Goal: Task Accomplishment & Management: Manage account settings

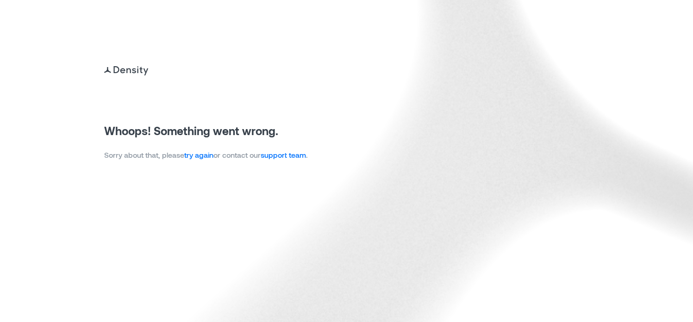
click at [200, 156] on link "try again" at bounding box center [198, 154] width 29 height 9
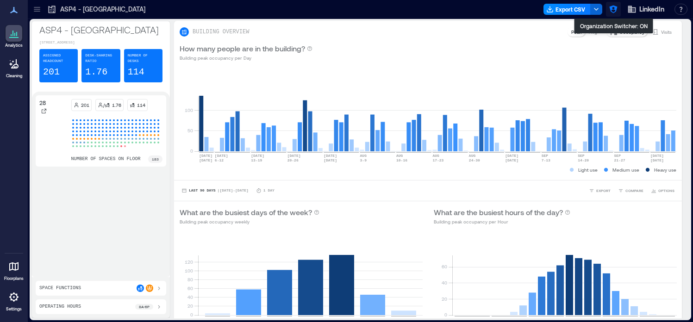
click at [612, 9] on icon "button" at bounding box center [613, 10] width 8 height 8
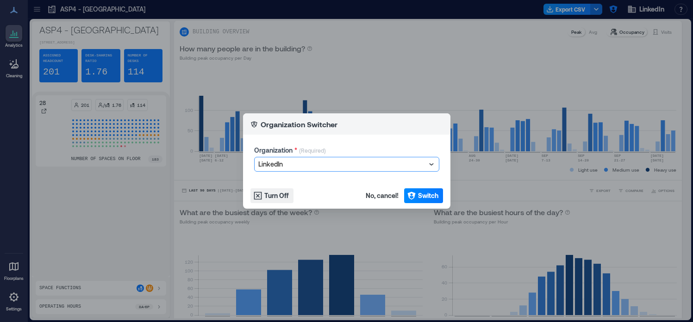
click at [322, 162] on div at bounding box center [341, 164] width 167 height 11
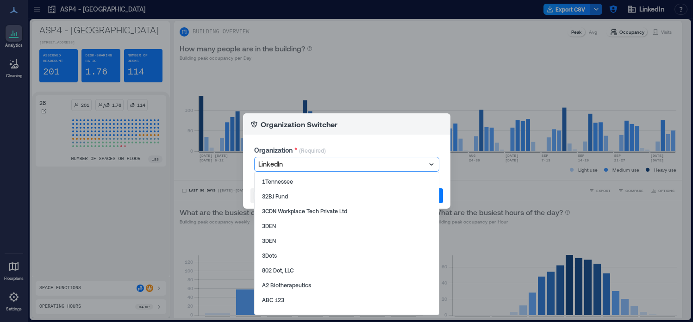
type input "*"
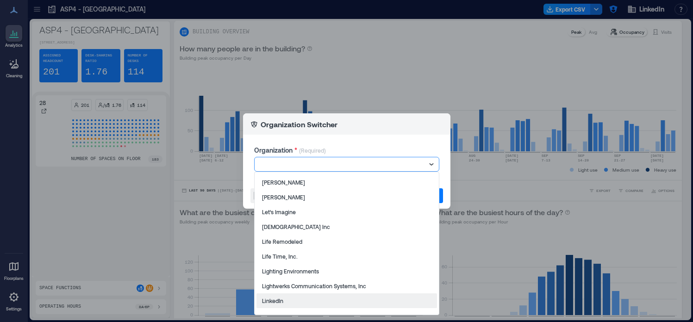
scroll to position [7890, 0]
type input "*"
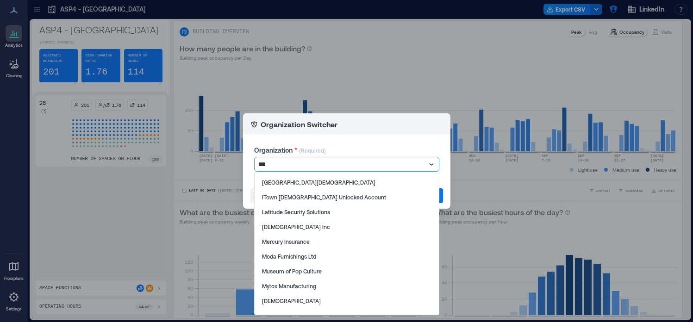
scroll to position [0, 0]
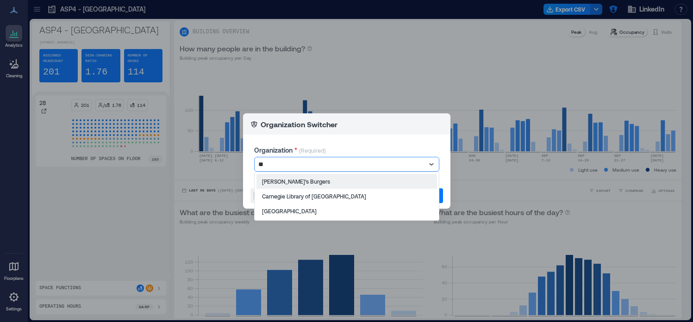
type input "*"
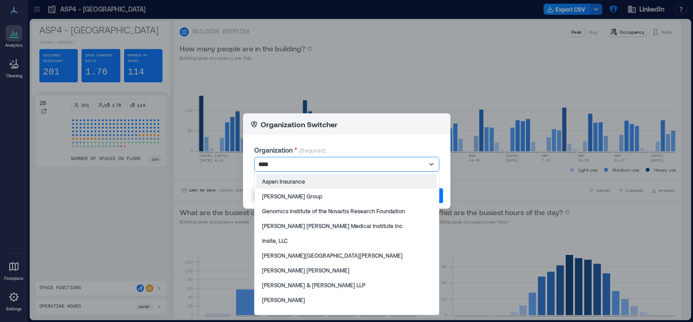
type input "*****"
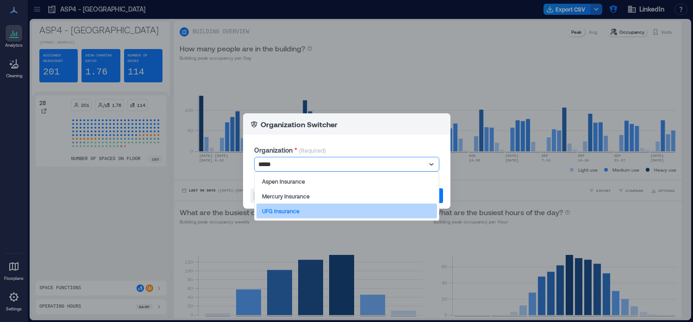
click at [320, 209] on div "UFG Insurance" at bounding box center [346, 211] width 180 height 15
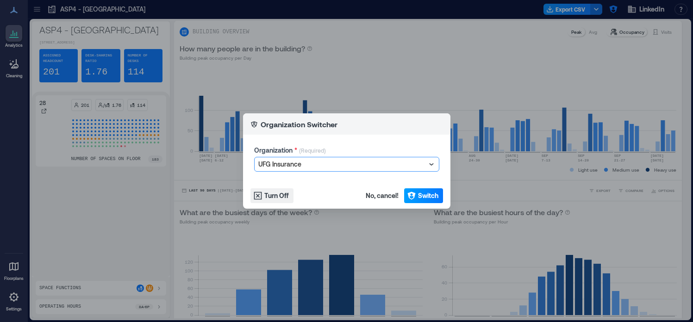
click at [435, 194] on span "Switch" at bounding box center [428, 195] width 20 height 9
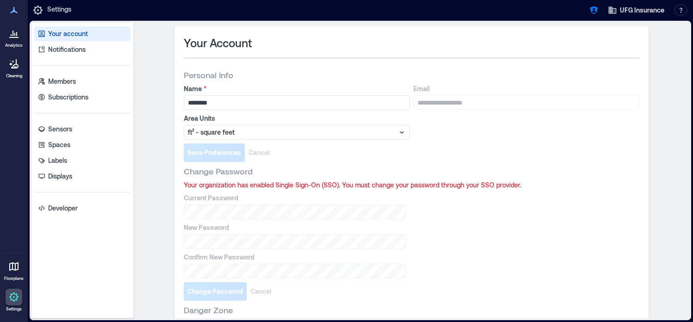
click at [13, 40] on div at bounding box center [14, 33] width 17 height 17
click at [14, 37] on icon at bounding box center [13, 37] width 9 height 1
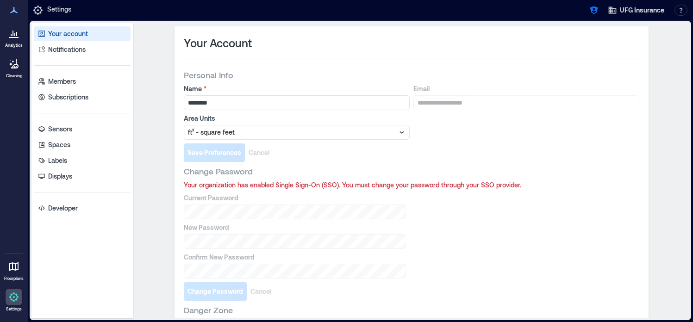
click at [14, 37] on icon at bounding box center [13, 37] width 9 height 1
click at [11, 38] on icon at bounding box center [13, 33] width 11 height 11
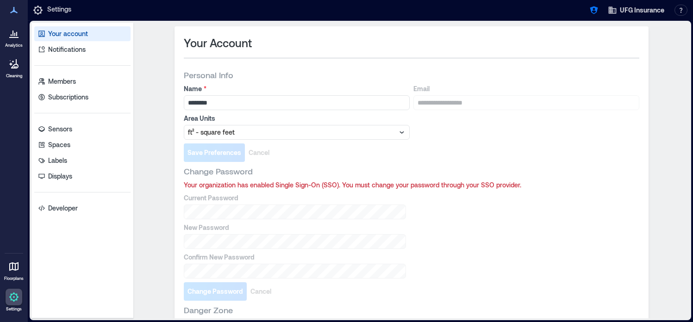
click at [18, 67] on icon at bounding box center [13, 63] width 11 height 11
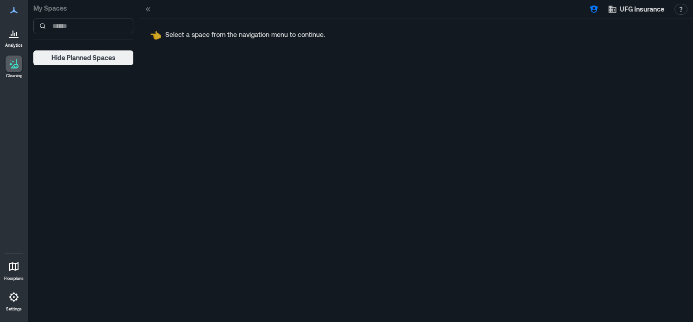
click at [13, 32] on icon at bounding box center [12, 34] width 1 height 6
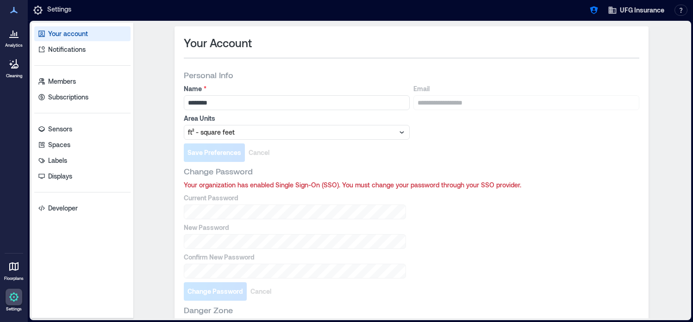
click at [13, 32] on icon at bounding box center [12, 34] width 1 height 6
